Goal: Task Accomplishment & Management: Manage account settings

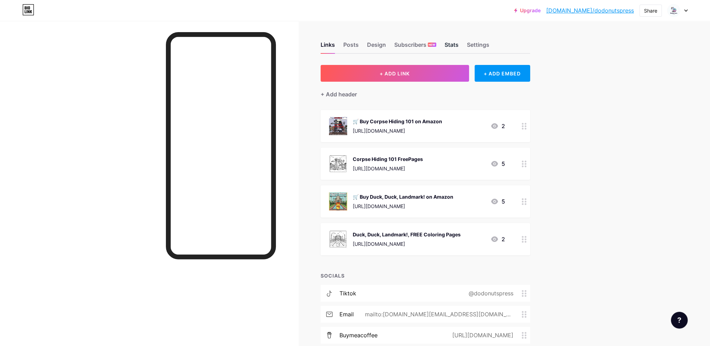
click at [458, 46] on div "Stats" at bounding box center [452, 47] width 14 height 13
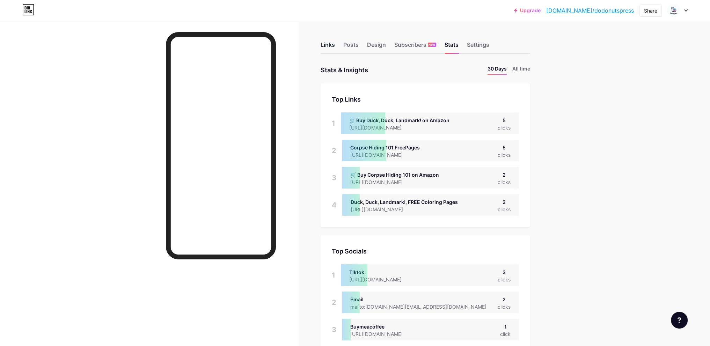
click at [329, 44] on div "Links" at bounding box center [328, 47] width 14 height 13
